Goal: Information Seeking & Learning: Check status

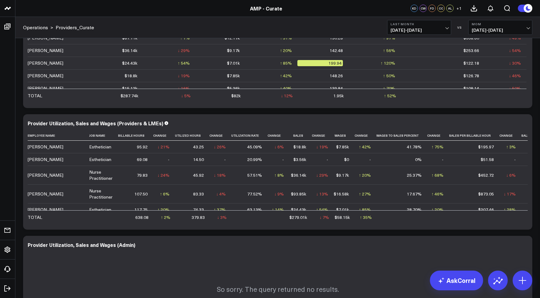
scroll to position [1, 0]
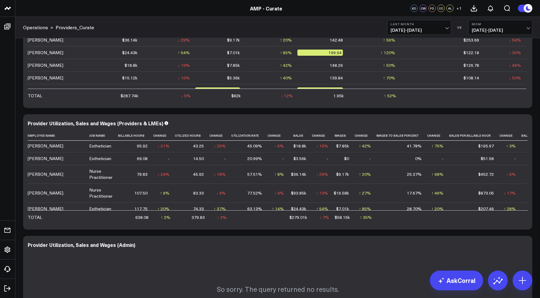
click at [409, 30] on span "[DATE] - [DATE]" at bounding box center [419, 30] width 57 height 5
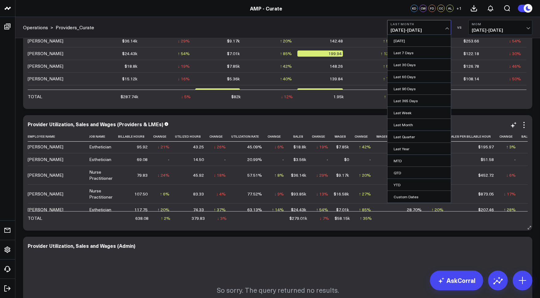
click at [401, 161] on link "MTD" at bounding box center [419, 161] width 63 height 12
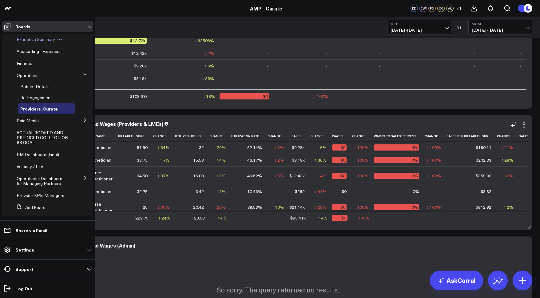
click at [35, 41] on span "Executive Summary" at bounding box center [36, 39] width 38 height 6
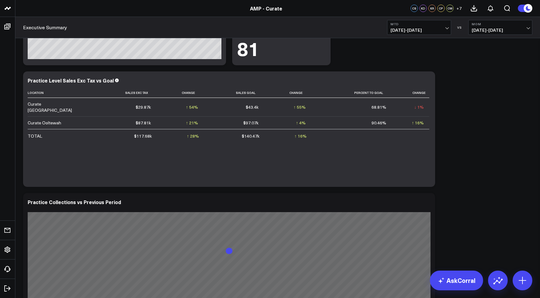
scroll to position [600, 0]
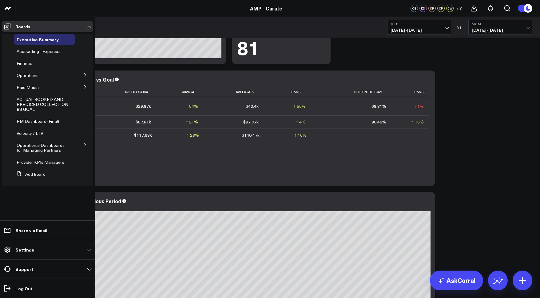
click at [83, 74] on icon at bounding box center [85, 75] width 4 height 4
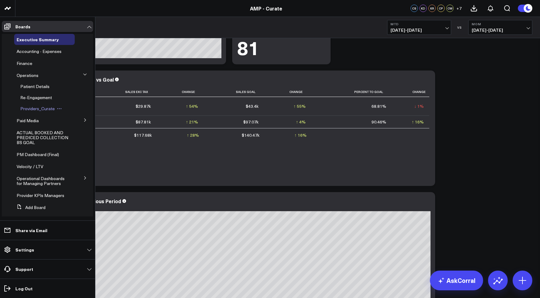
click at [40, 107] on span "Providers_Curate" at bounding box center [37, 108] width 34 height 6
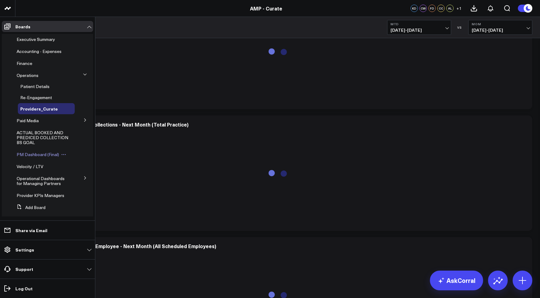
scroll to position [11, 0]
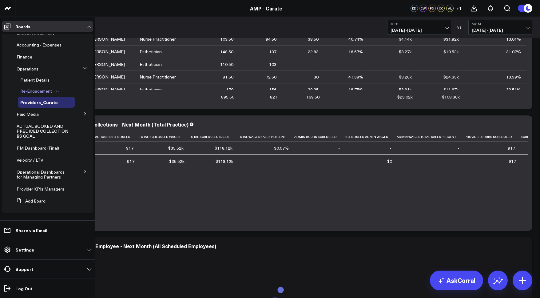
click at [35, 88] on span "Re-Engagement" at bounding box center [36, 91] width 32 height 6
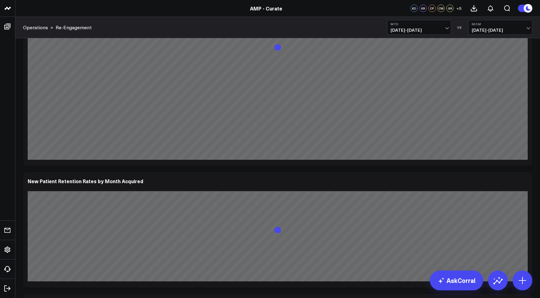
scroll to position [452, 0]
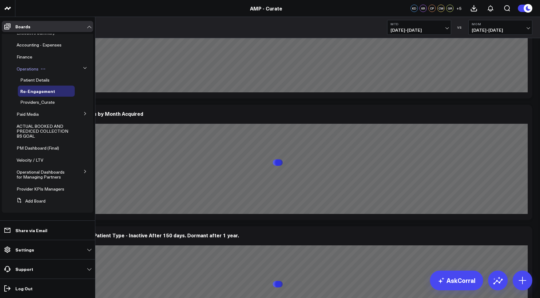
click at [33, 66] on span "Operations" at bounding box center [28, 69] width 22 height 6
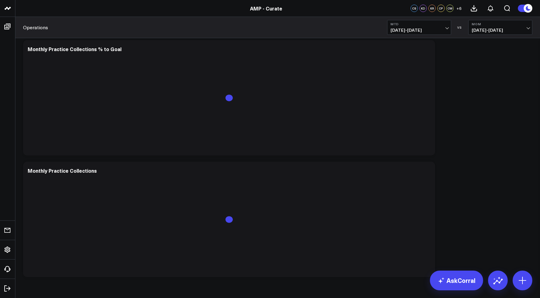
scroll to position [796, 0]
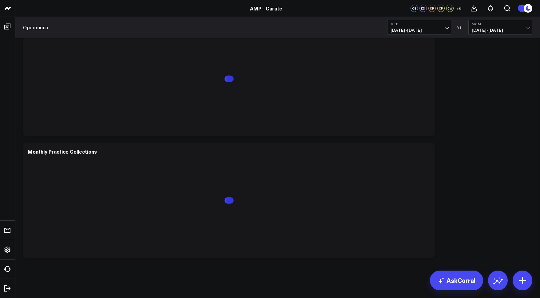
click at [411, 28] on span "[DATE] - [DATE]" at bounding box center [419, 30] width 57 height 5
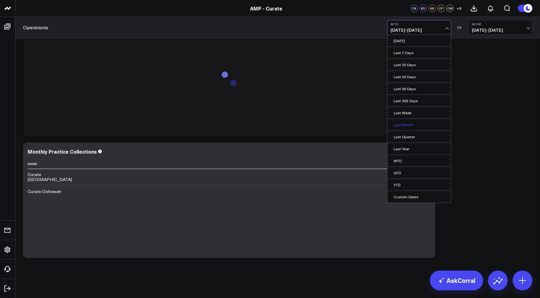
click at [408, 123] on link "Last Month" at bounding box center [419, 125] width 63 height 12
